Goal: Task Accomplishment & Management: Use online tool/utility

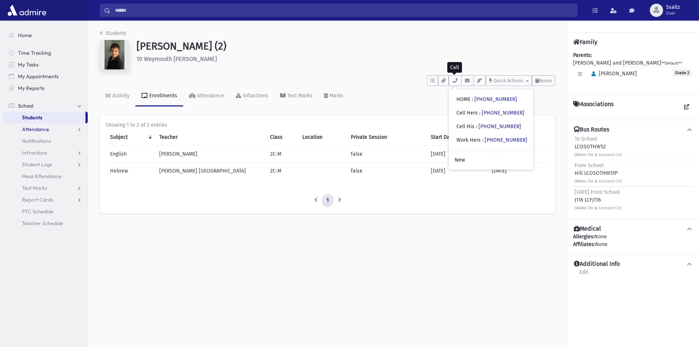
click at [55, 127] on link "Attendance" at bounding box center [45, 129] width 85 height 12
click at [45, 149] on link "List" at bounding box center [45, 153] width 85 height 12
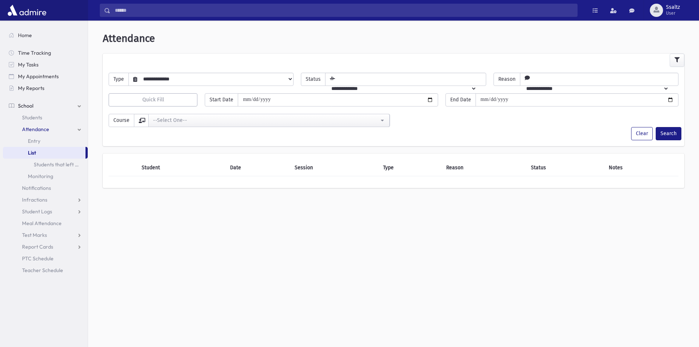
click at [41, 134] on link "Attendance" at bounding box center [45, 129] width 85 height 12
click at [38, 137] on link "Notifications" at bounding box center [45, 141] width 85 height 12
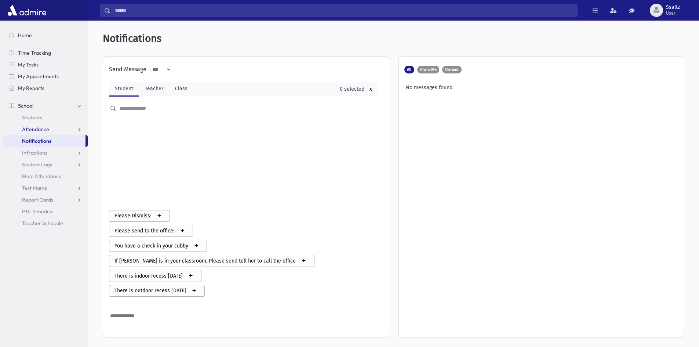
click at [39, 126] on span "Attendance" at bounding box center [35, 129] width 27 height 7
click at [36, 138] on span "Entry" at bounding box center [34, 141] width 12 height 7
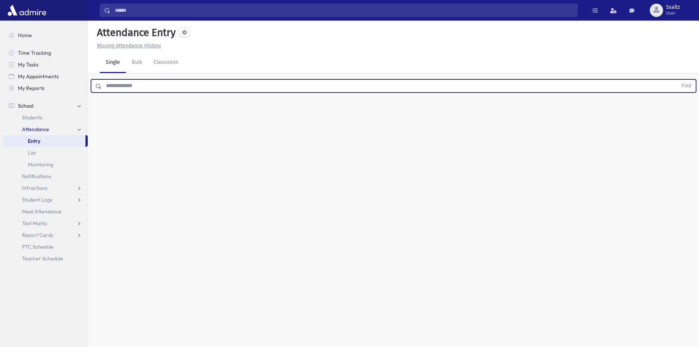
click at [154, 85] on input "text" at bounding box center [390, 85] width 576 height 13
